Goal: Go to known website: Access a specific website the user already knows

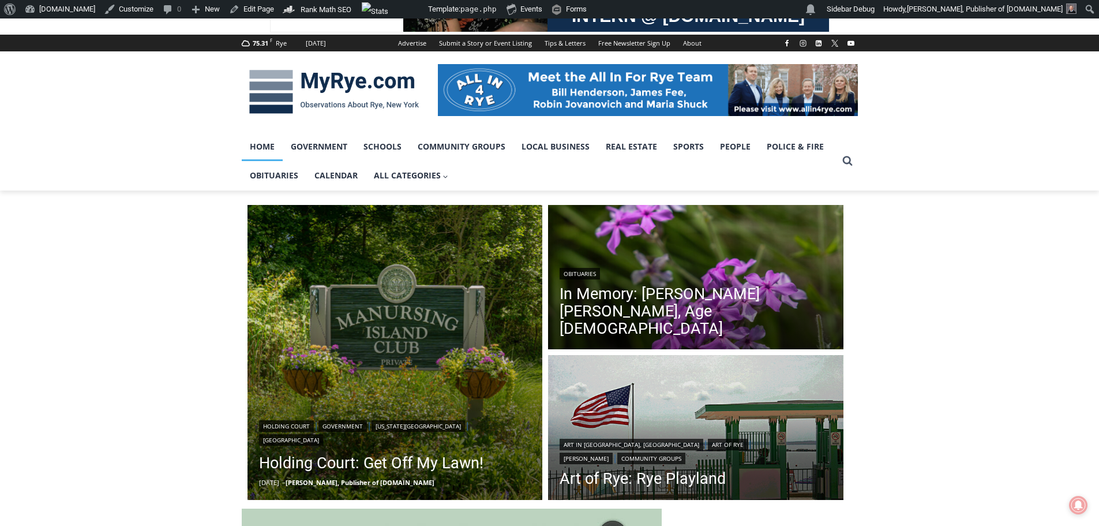
scroll to position [144, 0]
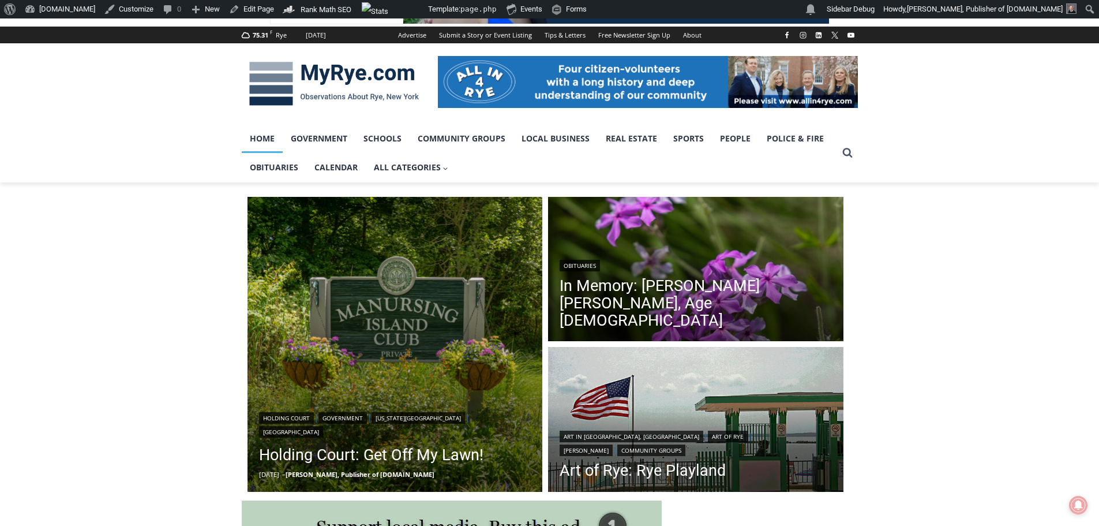
click at [606, 93] on img at bounding box center [648, 82] width 420 height 52
